Goal: Task Accomplishment & Management: Use online tool/utility

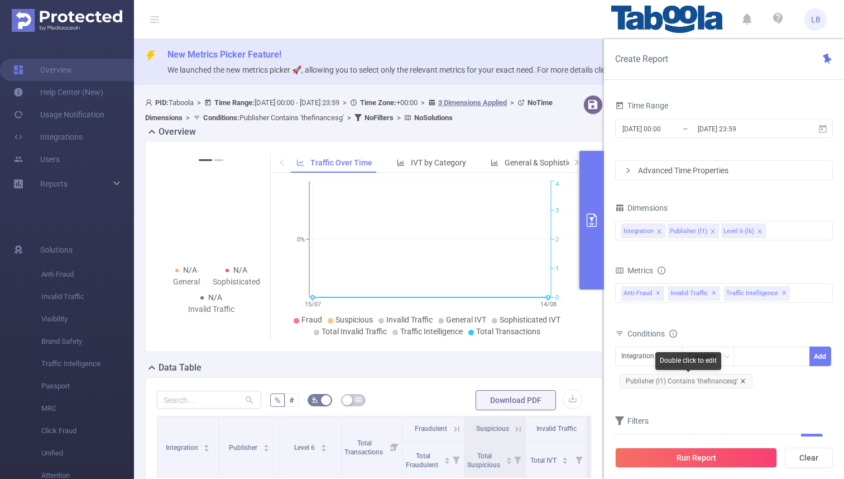
click at [743, 381] on icon "icon: close" at bounding box center [744, 381] width 6 height 6
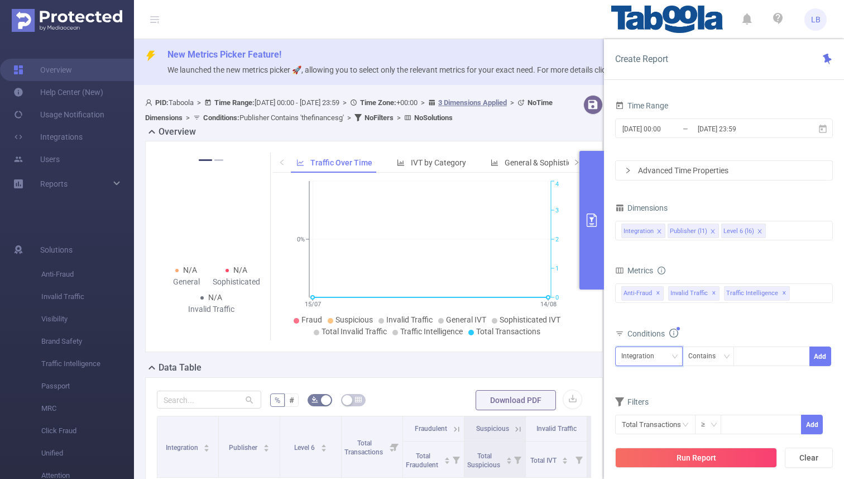
click at [655, 356] on div "Integration" at bounding box center [642, 356] width 41 height 18
click at [645, 391] on li "Publisher (l1)" at bounding box center [649, 397] width 68 height 18
click at [747, 361] on div at bounding box center [772, 356] width 64 height 18
paste input "intech-rpmasternet"
type input "intech-rpmasternet"
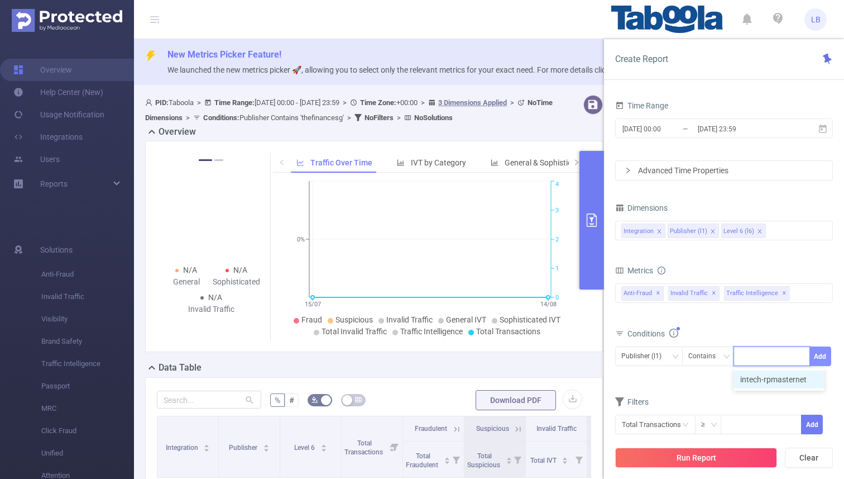
click at [824, 354] on button "Add" at bounding box center [821, 356] width 22 height 20
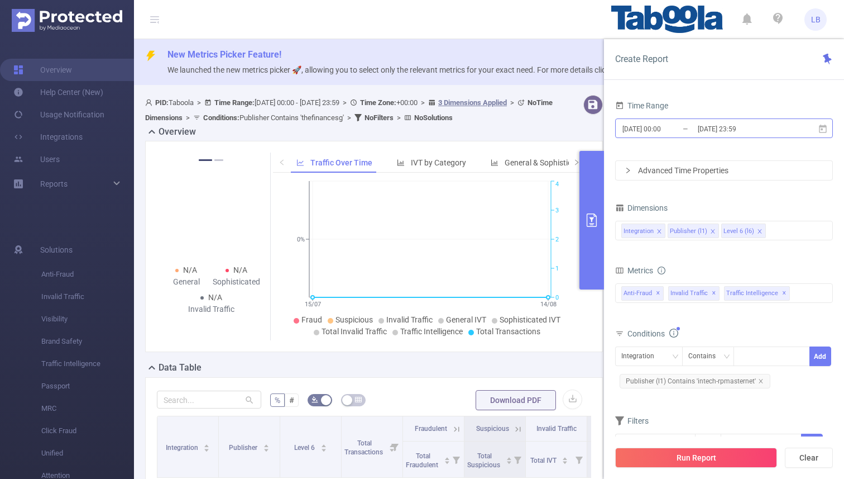
click at [709, 132] on input "[DATE] 23:59" at bounding box center [742, 128] width 90 height 15
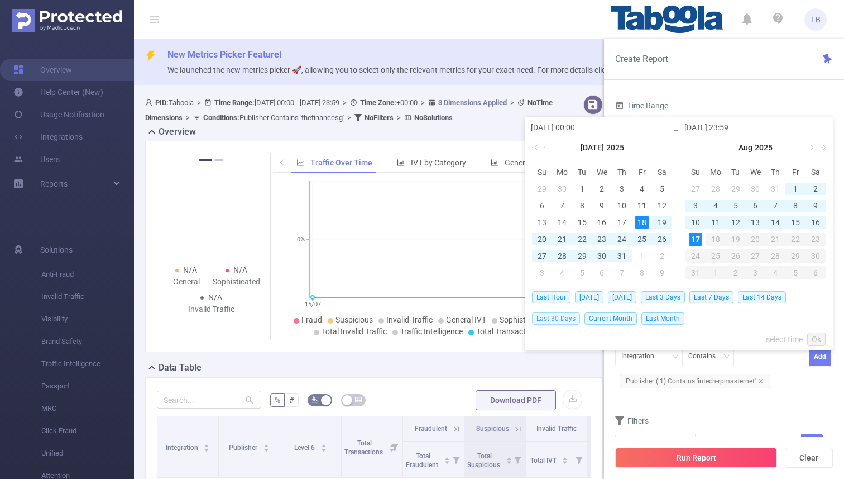
click at [569, 316] on span "Last 30 Days" at bounding box center [556, 318] width 48 height 12
type input "[DATE] 00:00"
type input "[DATE] 23:59"
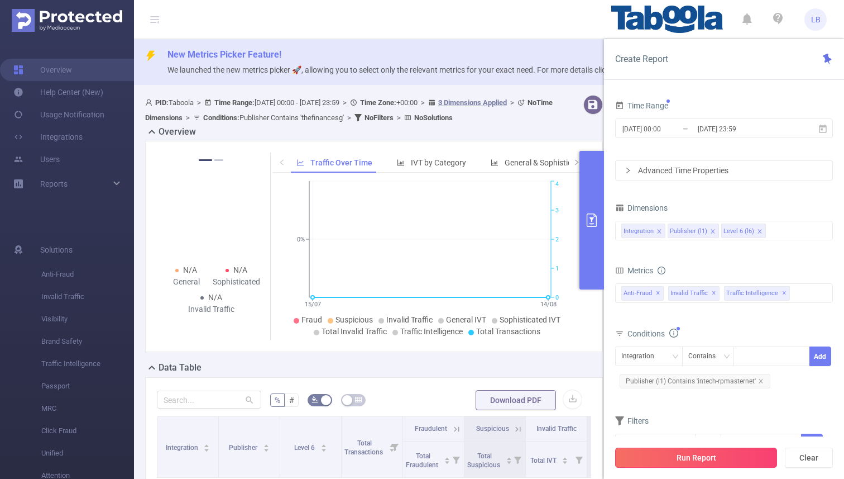
click at [689, 451] on button "Run Report" at bounding box center [696, 457] width 162 height 20
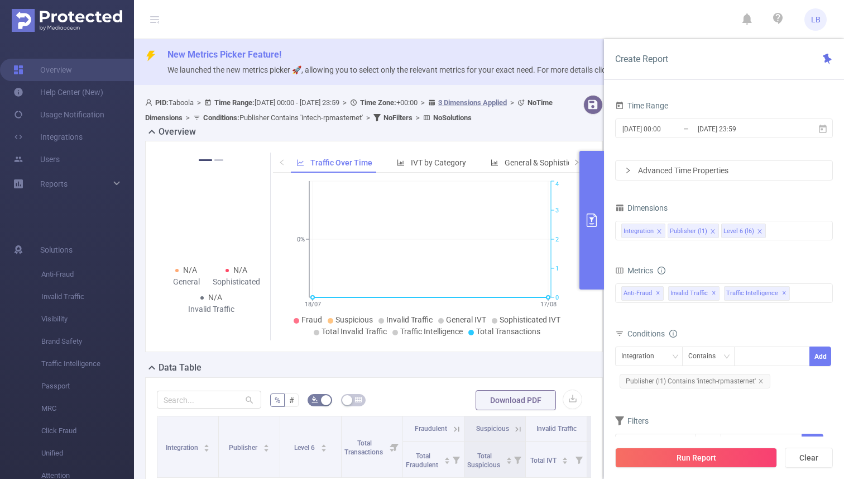
click at [591, 257] on button "primary" at bounding box center [592, 220] width 25 height 138
click at [590, 215] on icon "primary" at bounding box center [591, 219] width 13 height 13
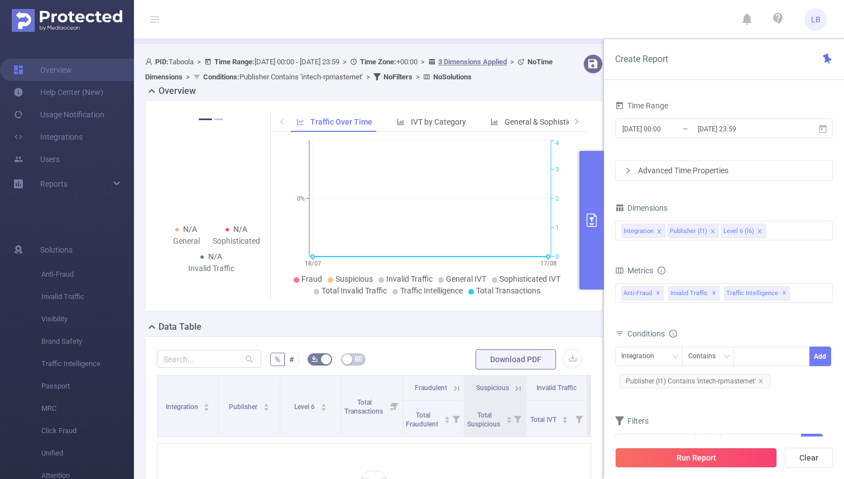
scroll to position [213, 0]
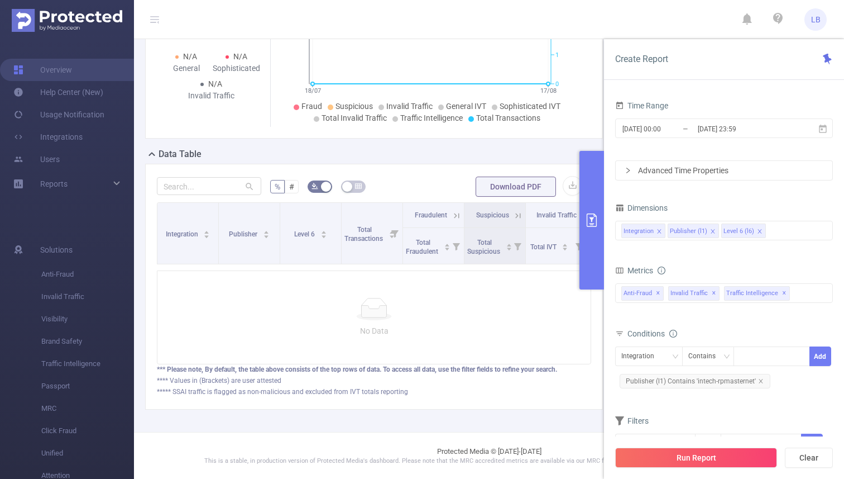
click at [595, 203] on button "primary" at bounding box center [592, 220] width 25 height 138
